Goal: Task Accomplishment & Management: Manage account settings

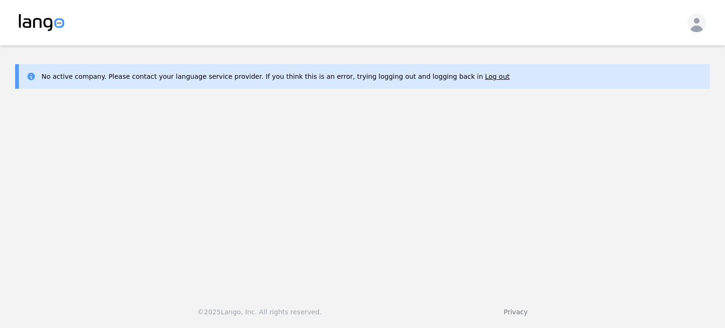
click at [507, 102] on main "No active company. Please contact your language service provider. If you think …" at bounding box center [362, 164] width 725 height 239
click at [485, 81] on button "Log out" at bounding box center [497, 76] width 25 height 9
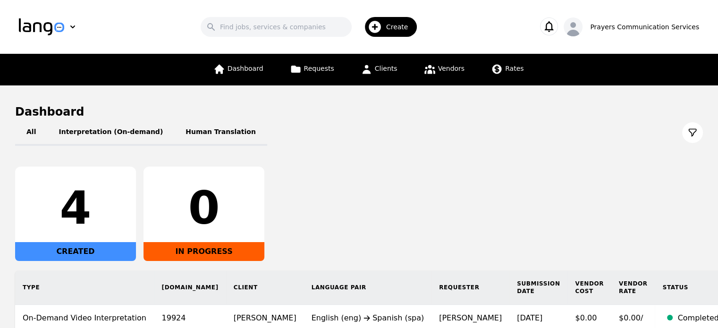
click at [405, 65] on div "Dashboard Requests Clients Vendors Rates" at bounding box center [369, 70] width 322 height 32
click at [388, 72] on span "Clients" at bounding box center [386, 69] width 23 height 8
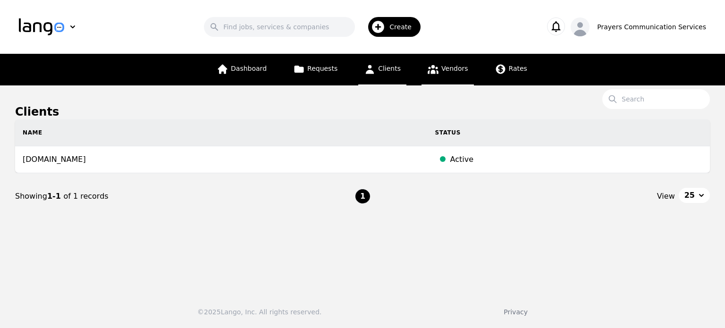
click at [443, 72] on span "Vendors" at bounding box center [455, 69] width 26 height 8
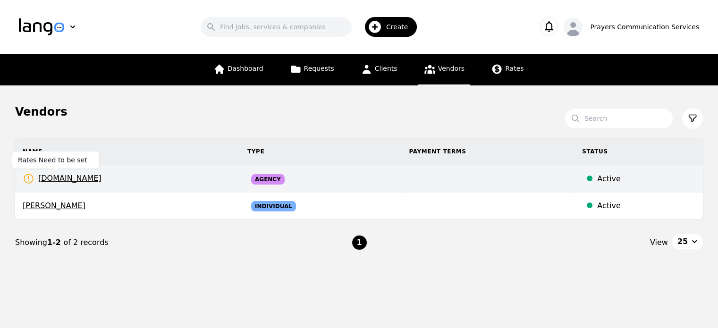
click at [82, 177] on span "prayerscss.com" at bounding box center [62, 179] width 79 height 12
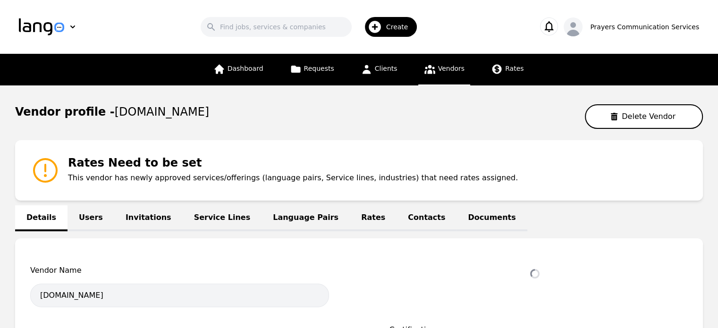
select select "active"
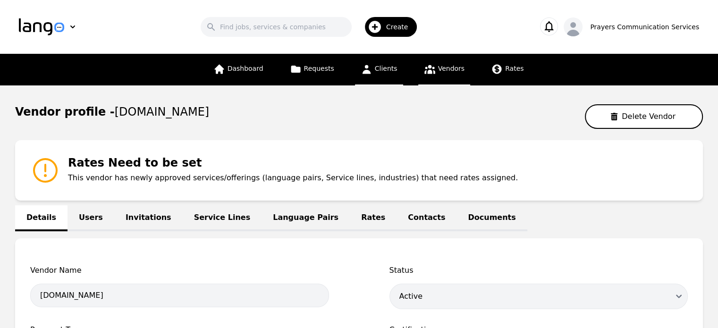
click at [399, 66] on link "Clients" at bounding box center [379, 70] width 48 height 32
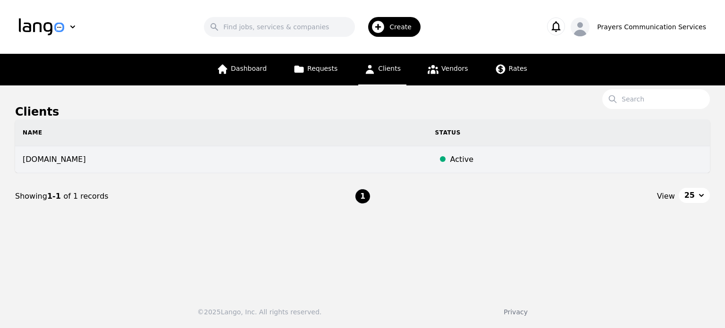
click at [57, 158] on td "prayerscss.com" at bounding box center [221, 159] width 413 height 27
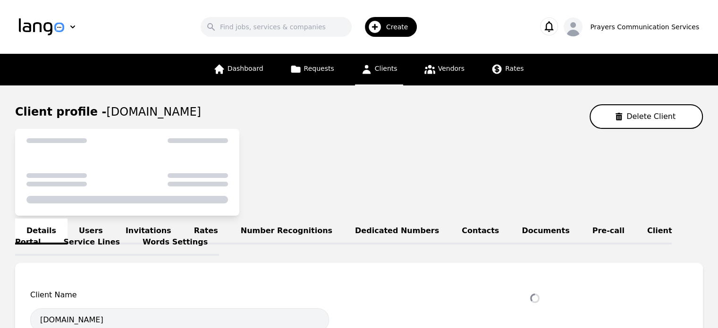
select select "active"
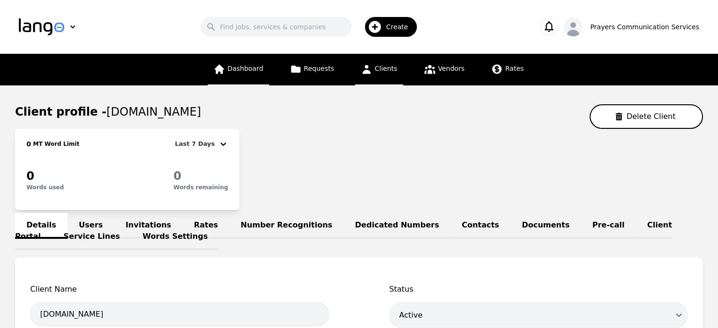
click at [233, 66] on link "Dashboard" at bounding box center [238, 70] width 61 height 32
